Goal: Task Accomplishment & Management: Use online tool/utility

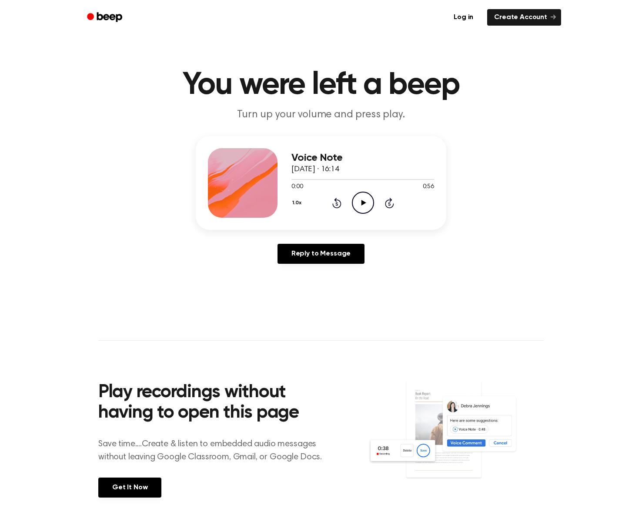
click at [365, 202] on icon "Play Audio" at bounding box center [363, 203] width 22 height 22
click at [516, 20] on link "Create Account" at bounding box center [524, 17] width 74 height 17
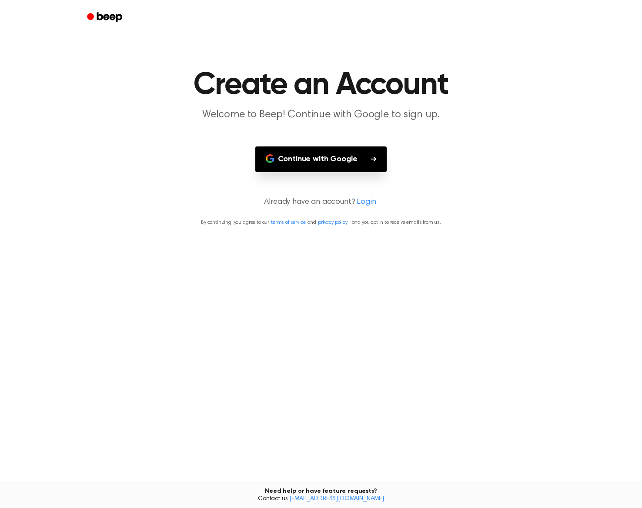
click at [324, 161] on button "Continue with Google" at bounding box center [321, 160] width 132 height 26
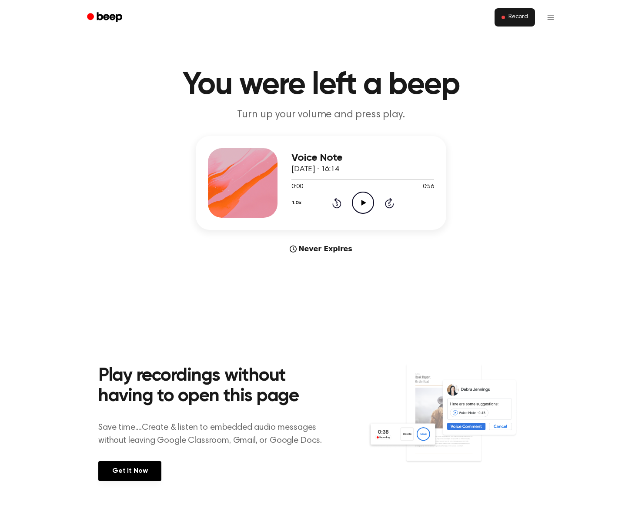
click at [515, 19] on span "Record" at bounding box center [518, 17] width 20 height 8
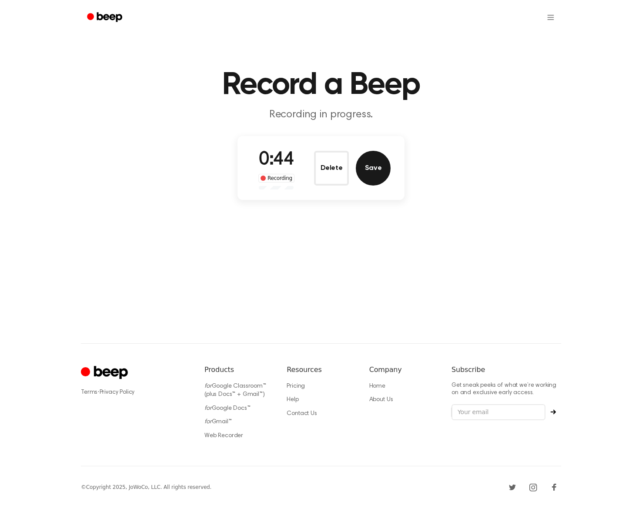
click at [379, 168] on button "Save" at bounding box center [373, 168] width 35 height 35
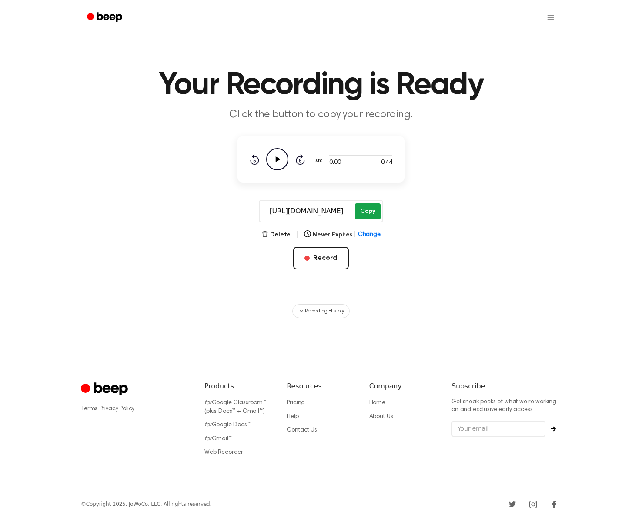
click at [367, 209] on button "Copy" at bounding box center [368, 211] width 26 height 16
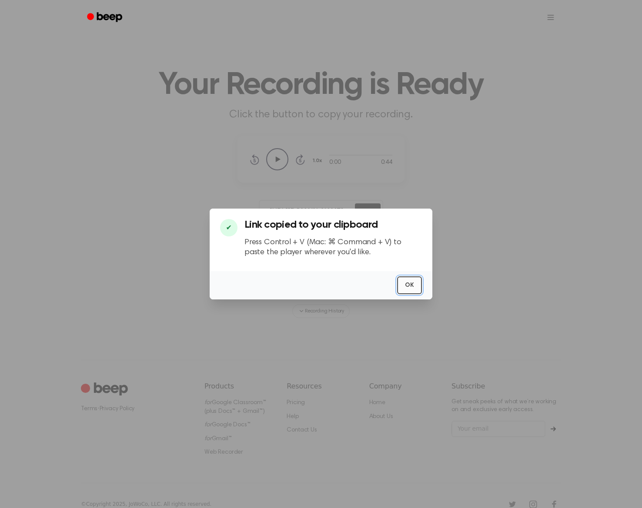
click at [407, 282] on button "OK" at bounding box center [409, 286] width 25 height 18
